Goal: Task Accomplishment & Management: Manage account settings

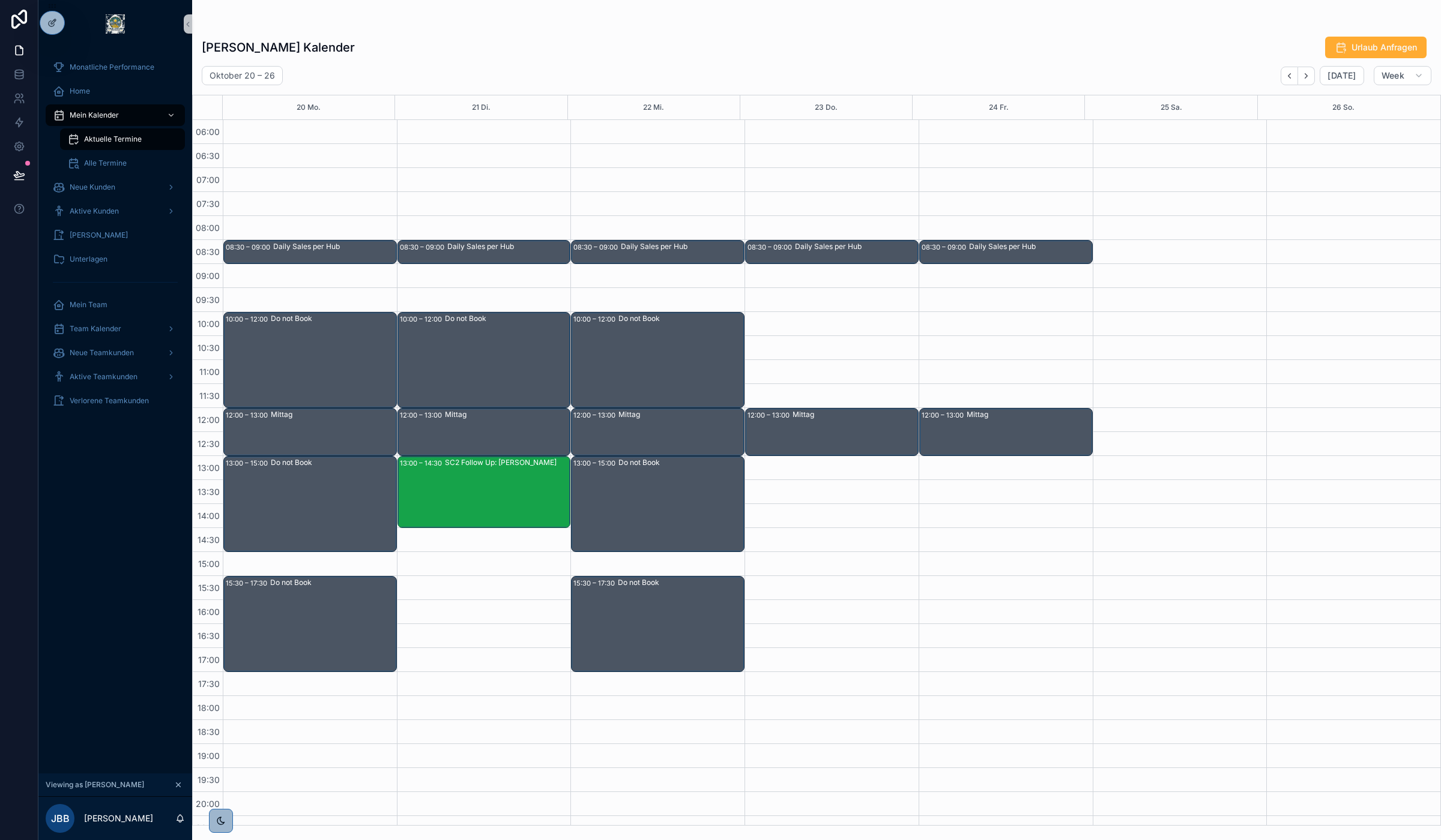
scroll to position [64, 0]
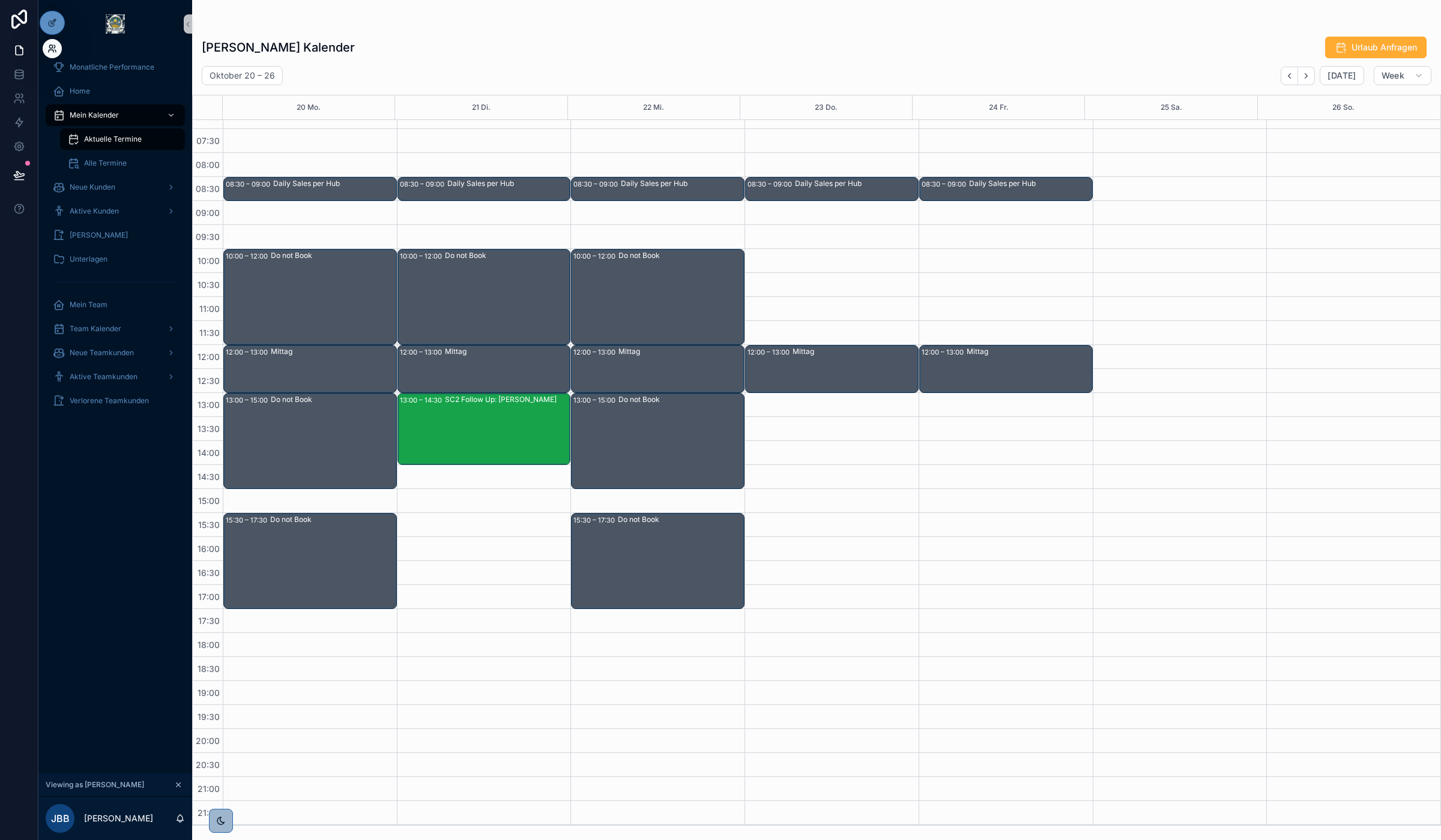
click at [49, 50] on icon at bounding box center [51, 51] width 5 height 3
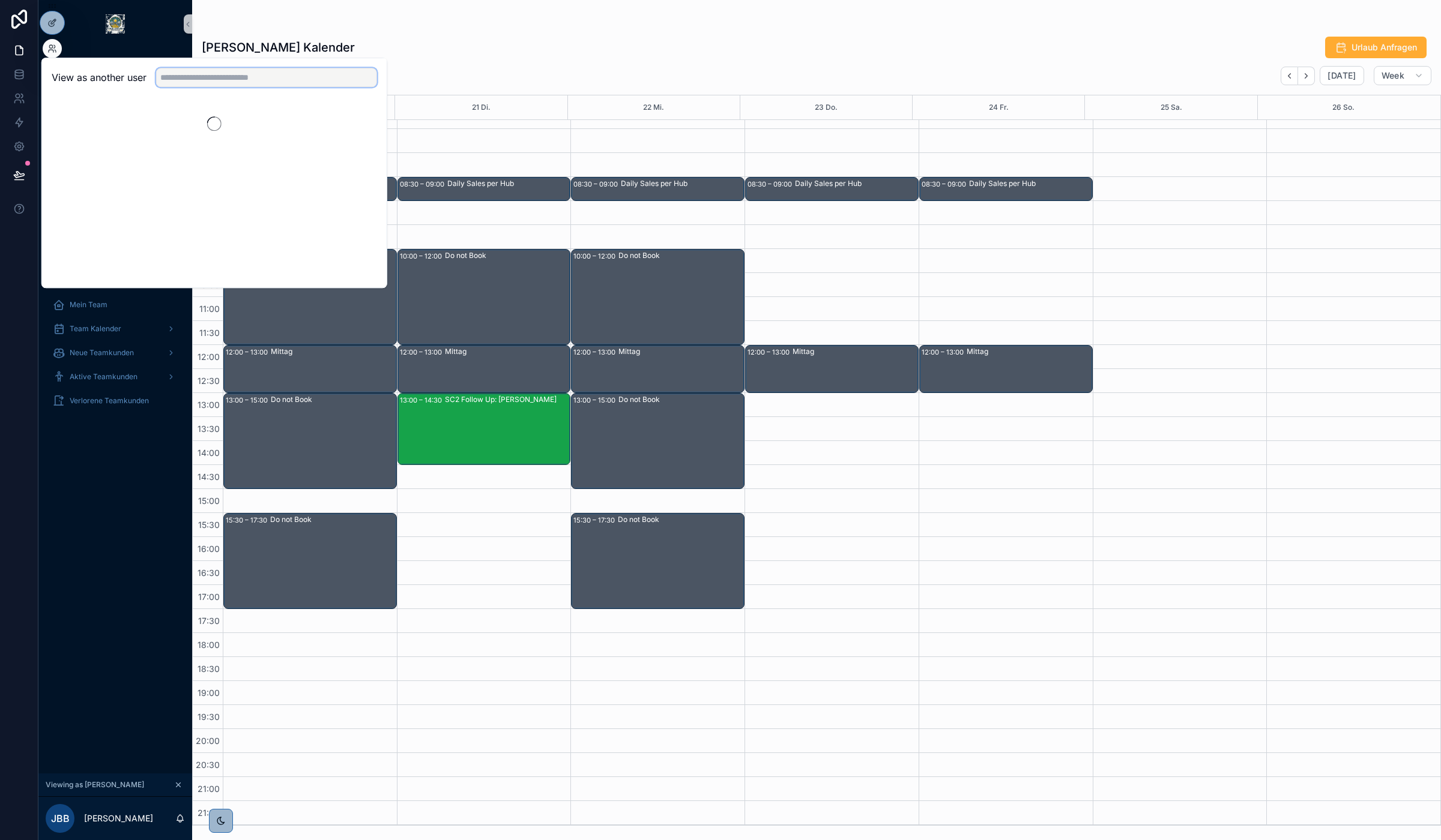
click at [219, 85] on input "text" at bounding box center [267, 77] width 221 height 19
type input "*****"
click at [355, 122] on button "Select" at bounding box center [361, 121] width 31 height 17
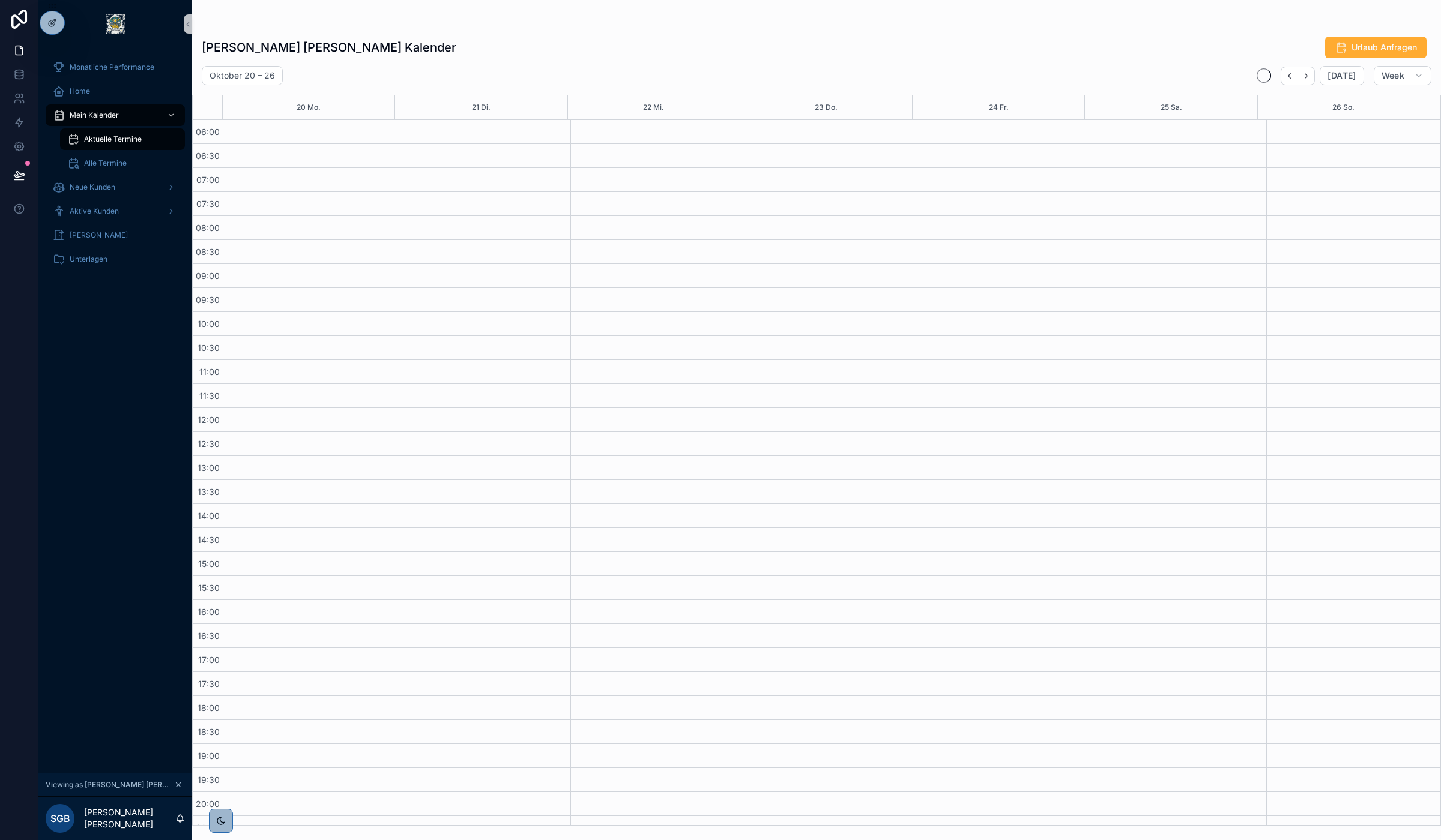
scroll to position [64, 0]
click at [706, 359] on div "scrollable content" at bounding box center [657, 441] width 174 height 768
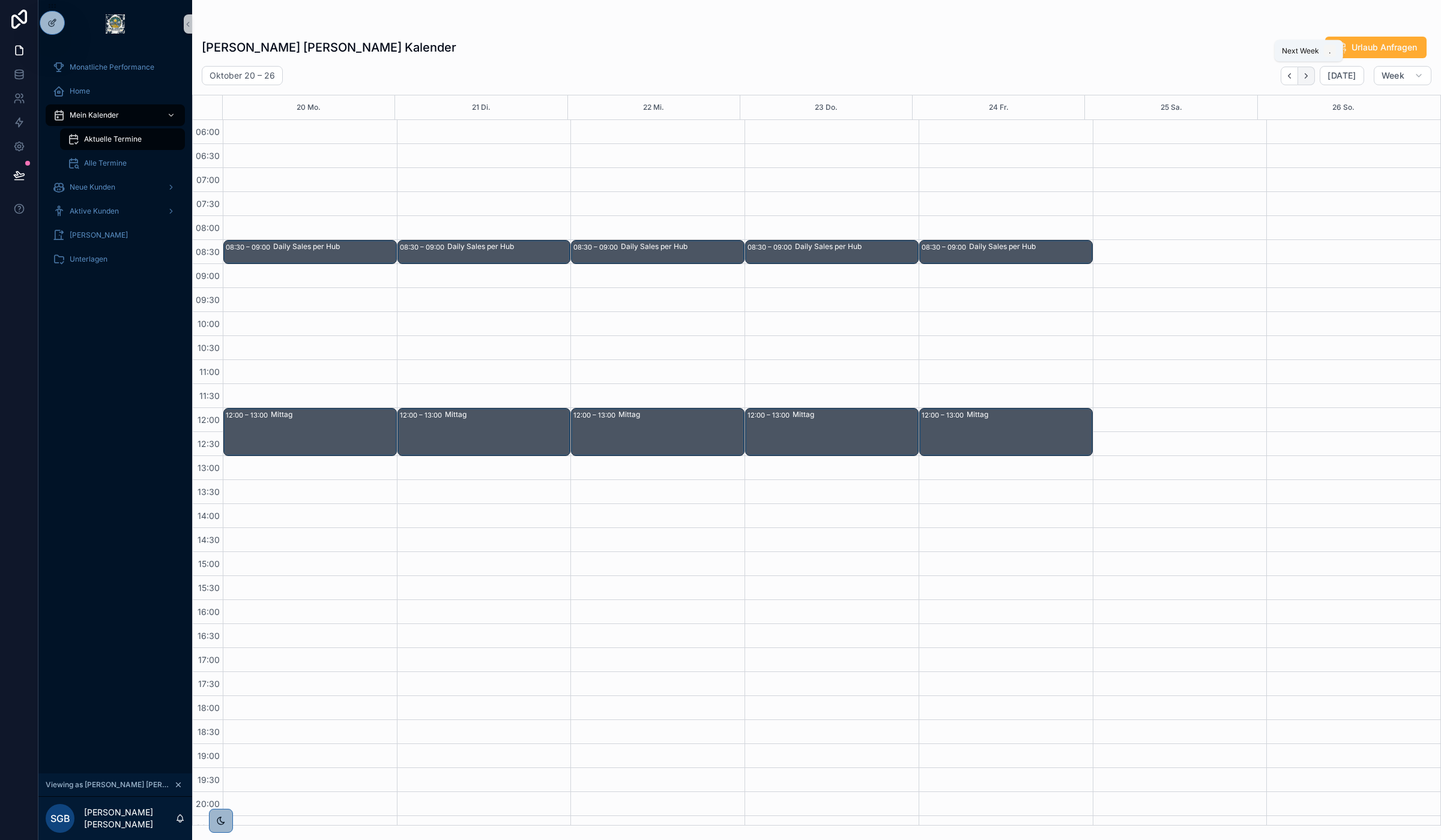
click at [1313, 72] on button "Next" at bounding box center [1306, 75] width 17 height 18
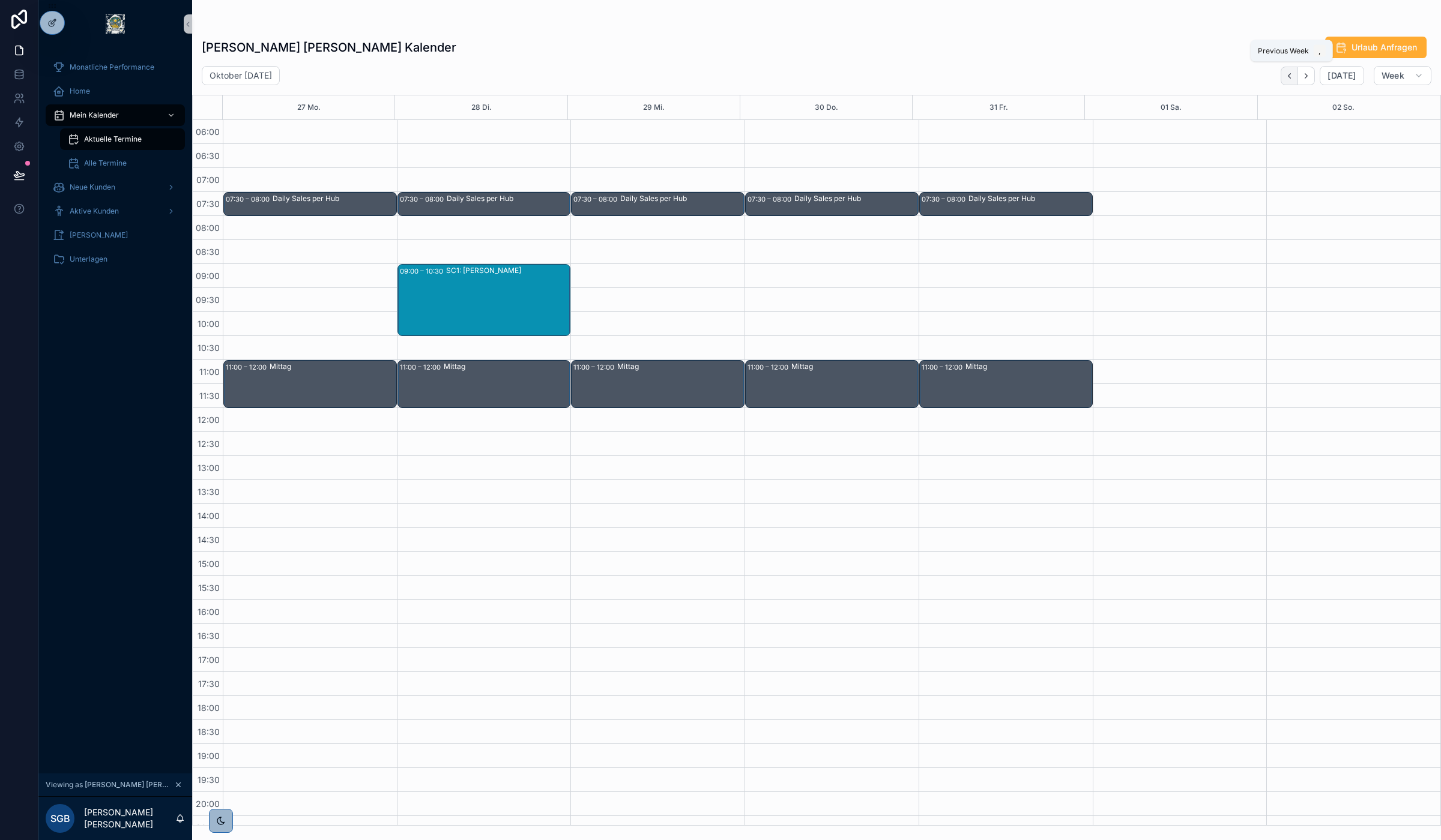
click at [1284, 70] on button "Back" at bounding box center [1289, 75] width 17 height 18
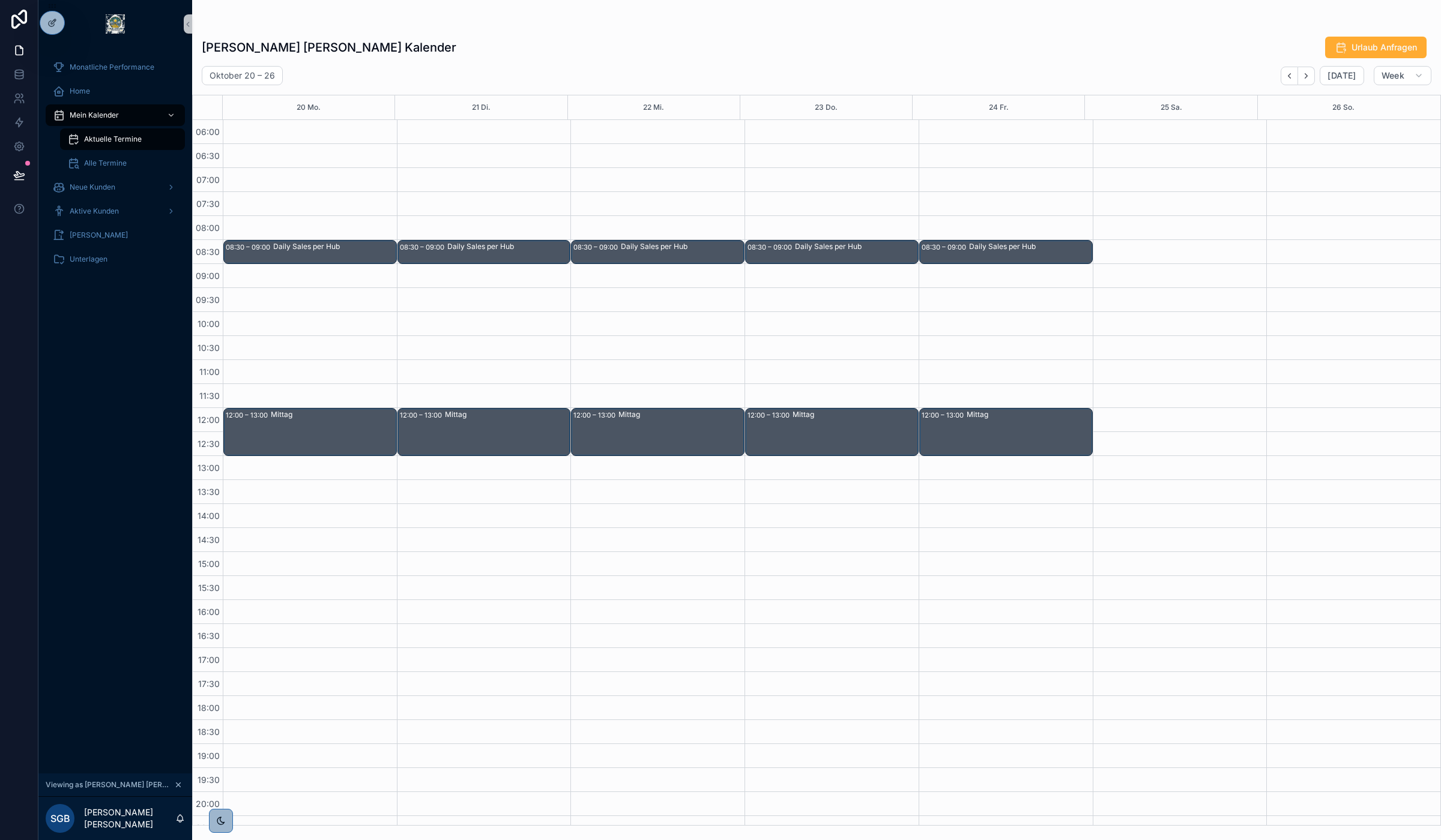
click at [1284, 70] on button "Back" at bounding box center [1289, 75] width 17 height 18
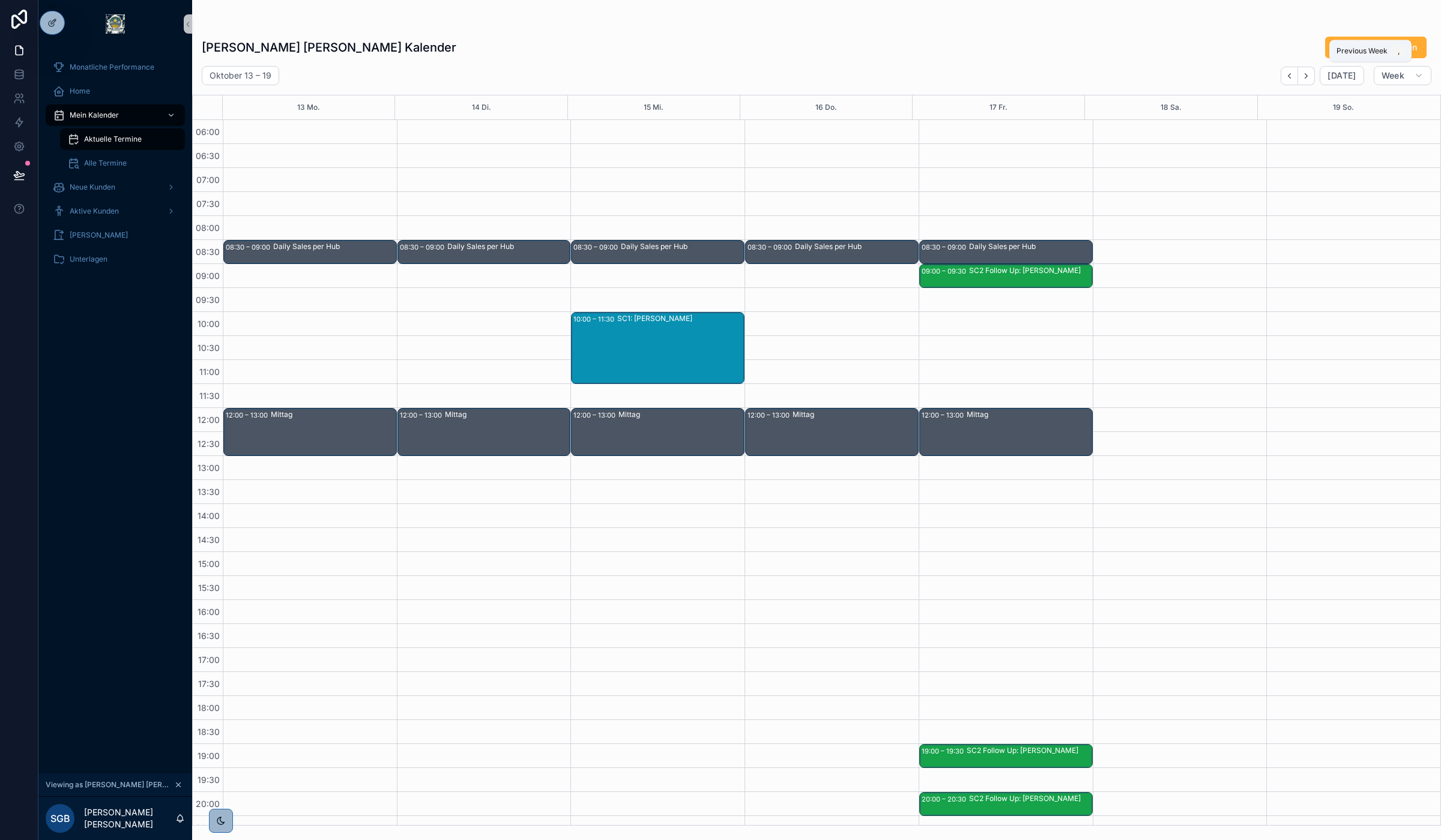
click at [1284, 70] on button "Back" at bounding box center [1289, 75] width 17 height 18
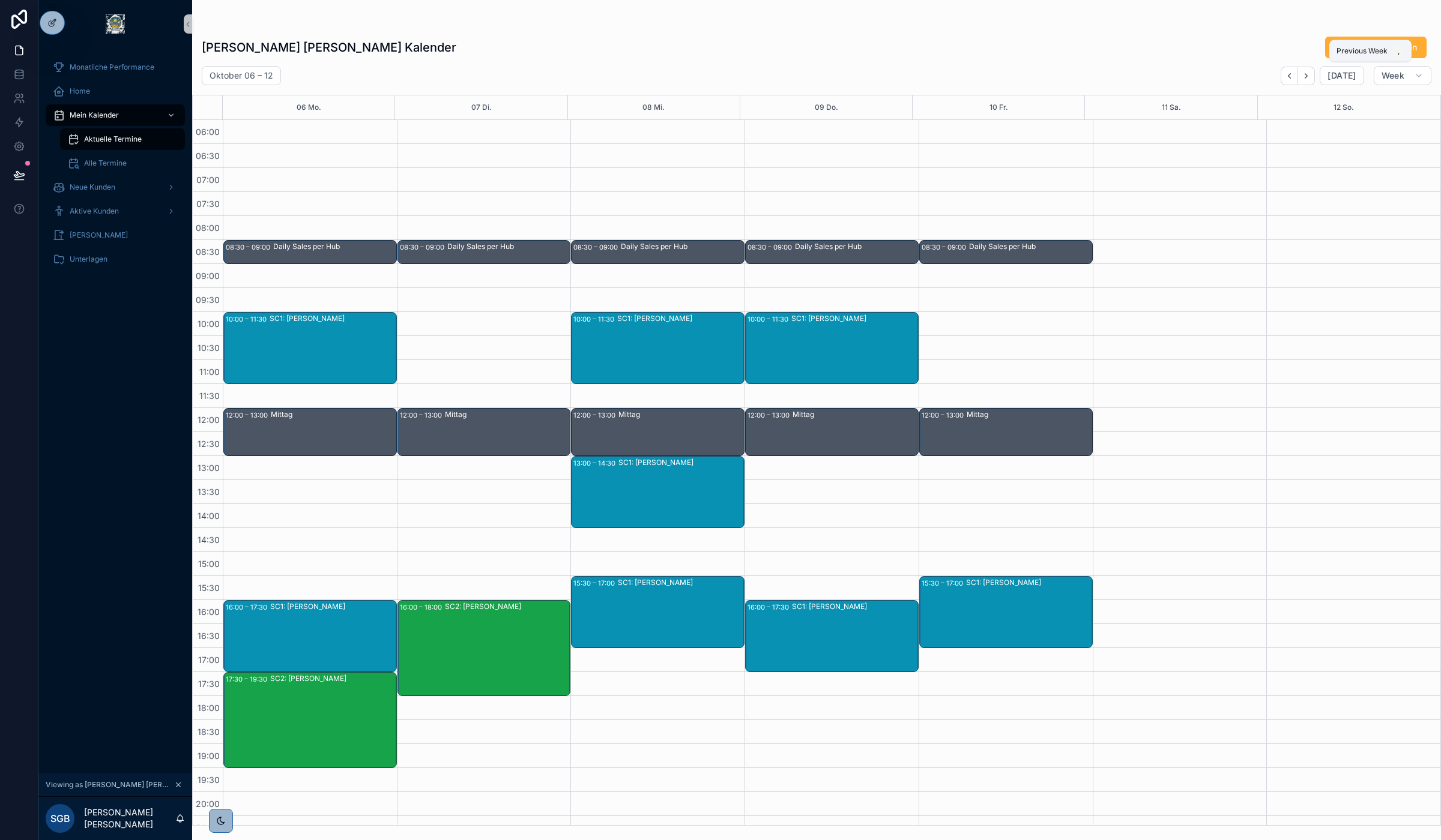
click at [1284, 70] on button "Back" at bounding box center [1289, 75] width 17 height 18
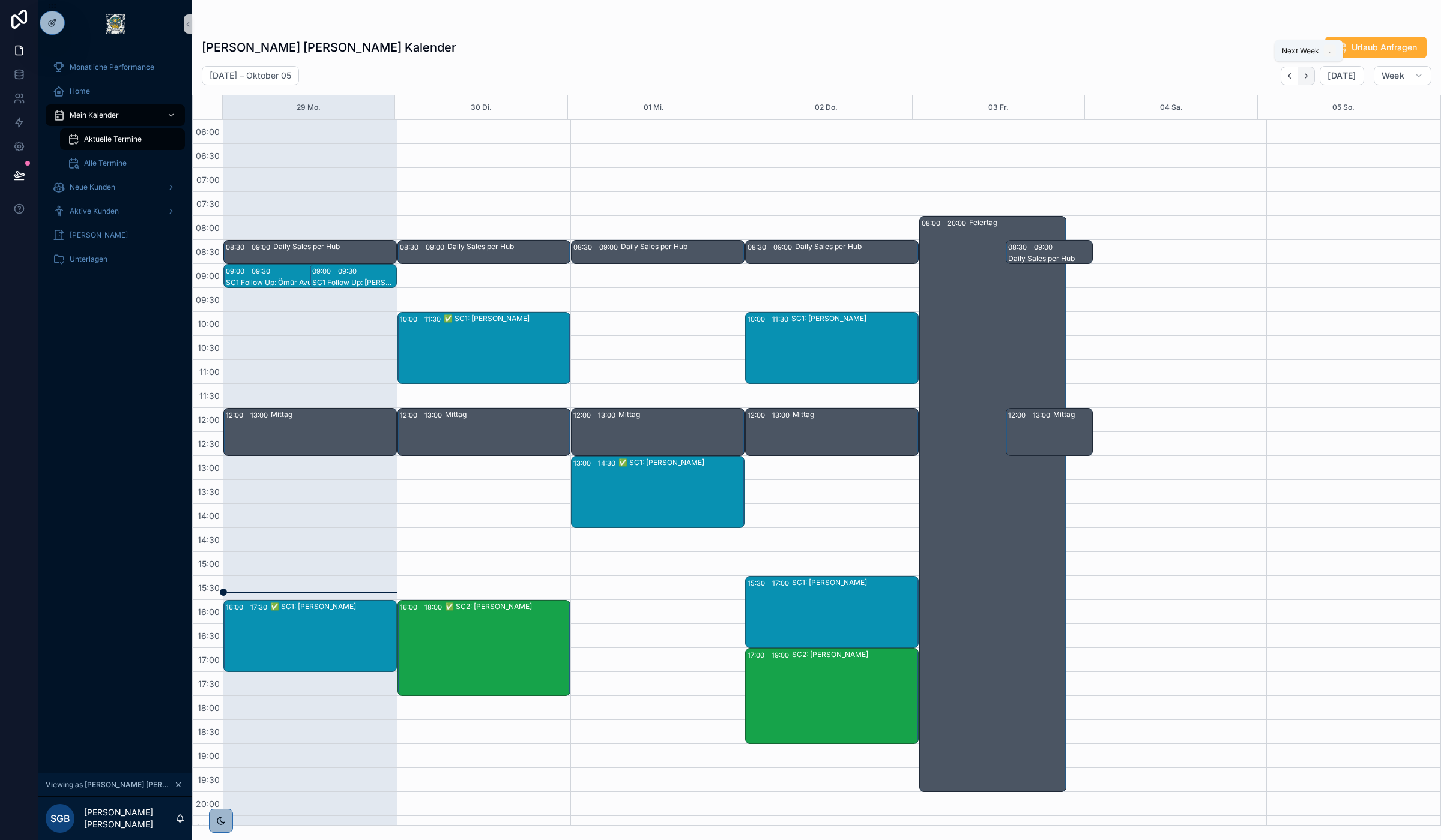
click at [1310, 80] on button "Next" at bounding box center [1306, 75] width 17 height 18
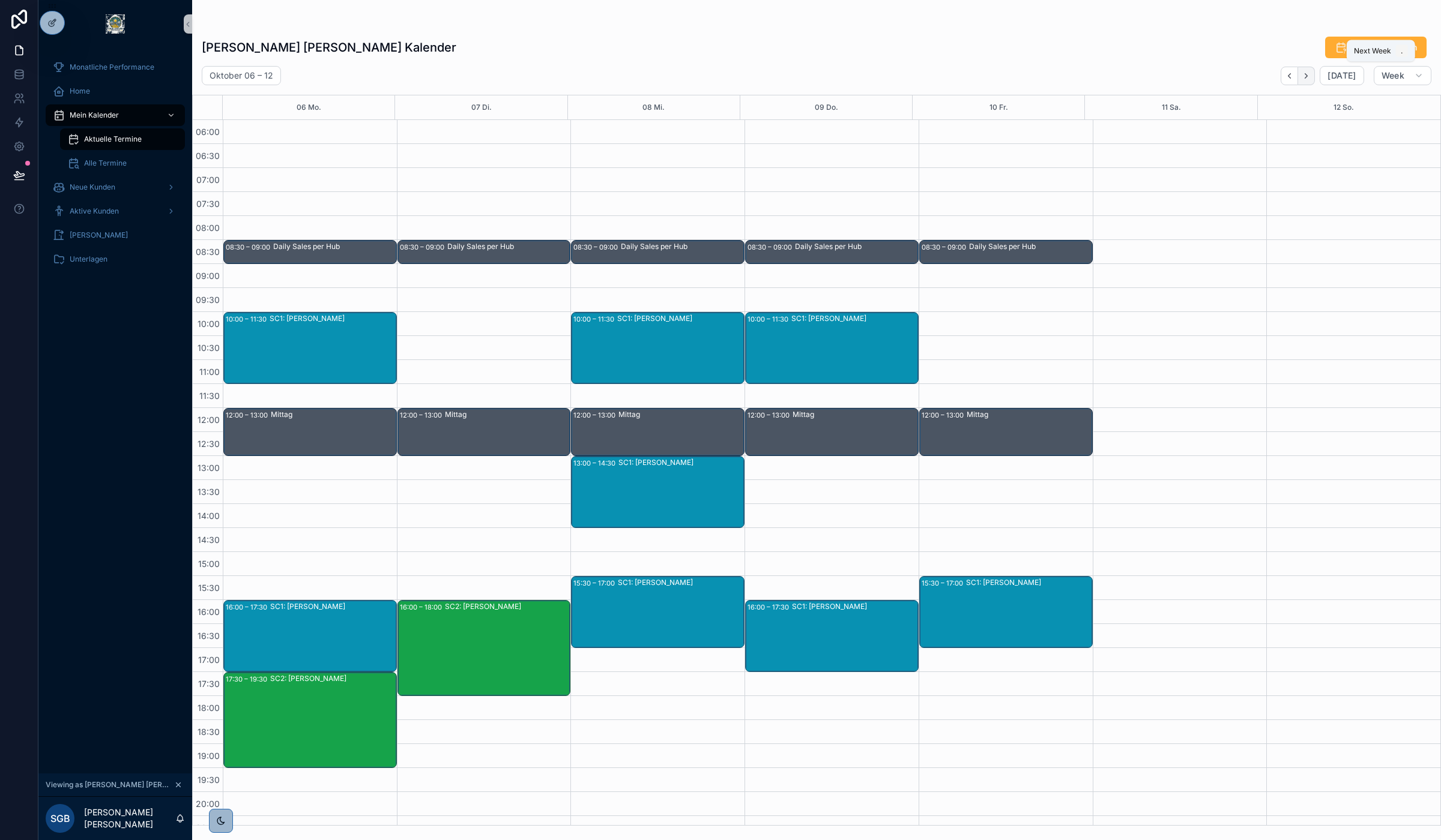
click at [1310, 80] on button "Next" at bounding box center [1306, 75] width 17 height 18
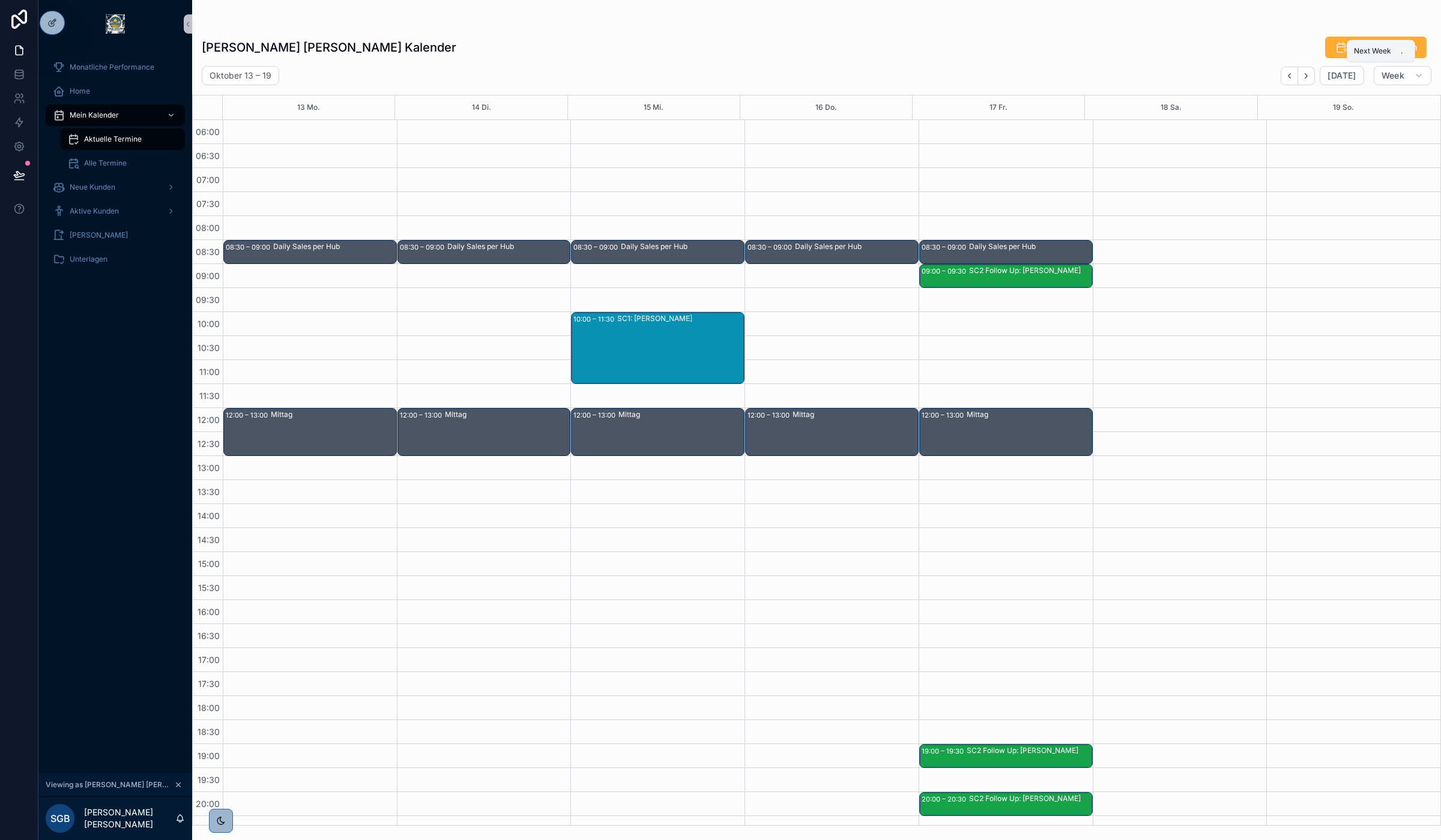
click at [1310, 80] on button "Next" at bounding box center [1306, 75] width 17 height 18
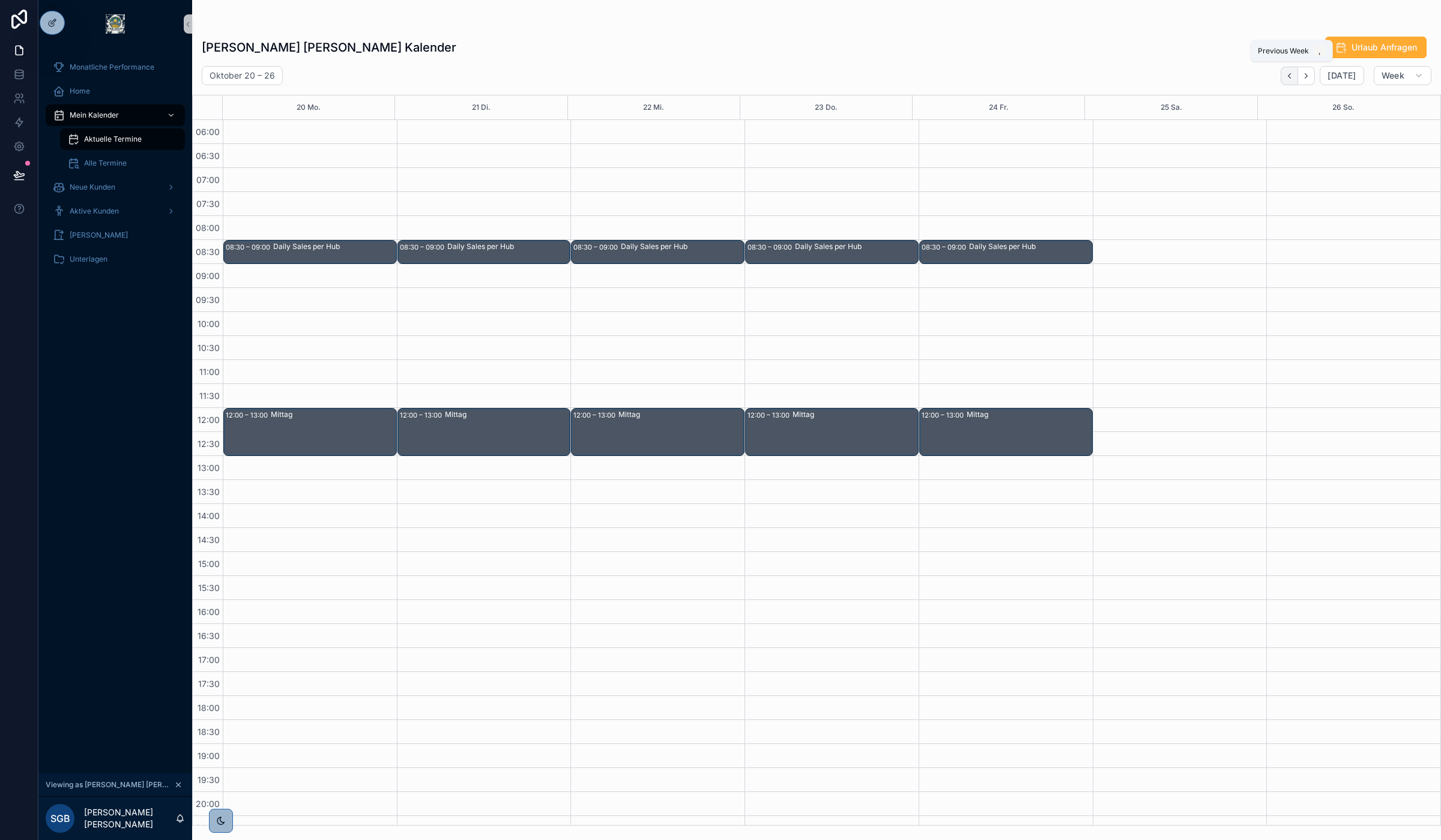
click at [1290, 78] on icon "Back" at bounding box center [1290, 76] width 9 height 9
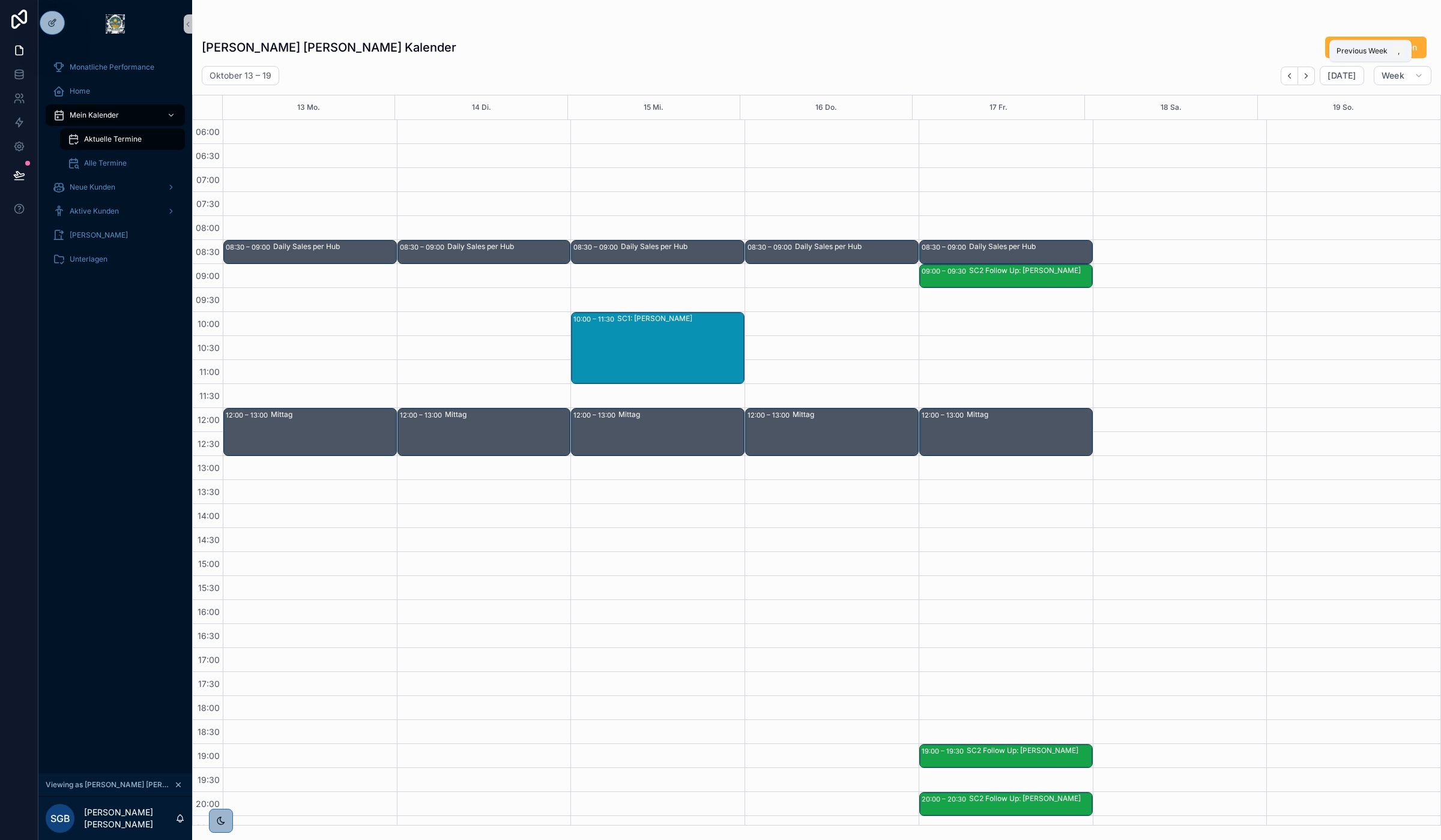
click at [1290, 78] on icon "Back" at bounding box center [1290, 76] width 9 height 9
